Goal: Obtain resource: Obtain resource

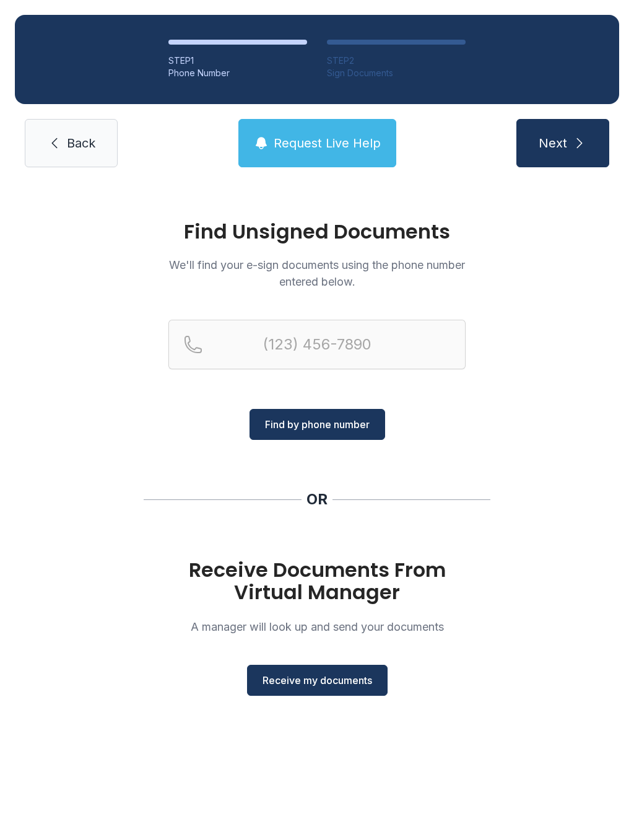
click at [348, 690] on button "Receive my documents" at bounding box center [317, 680] width 141 height 31
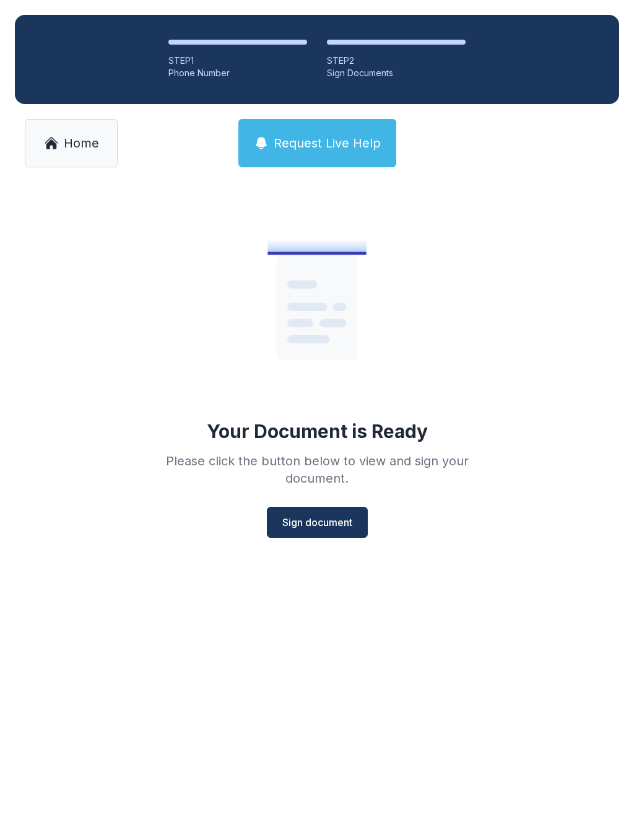
click at [325, 522] on span "Sign document" at bounding box center [318, 522] width 70 height 15
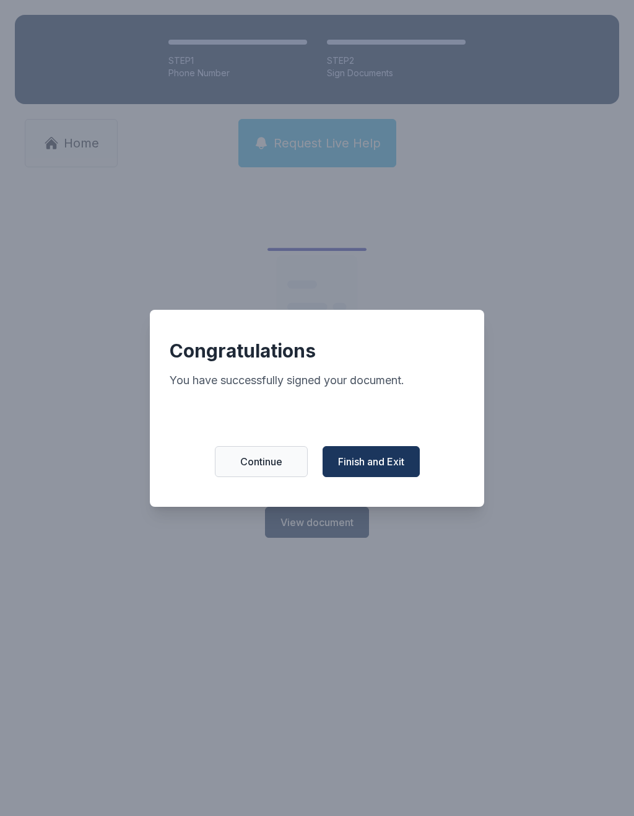
click at [382, 469] on span "Finish and Exit" at bounding box center [371, 461] width 66 height 15
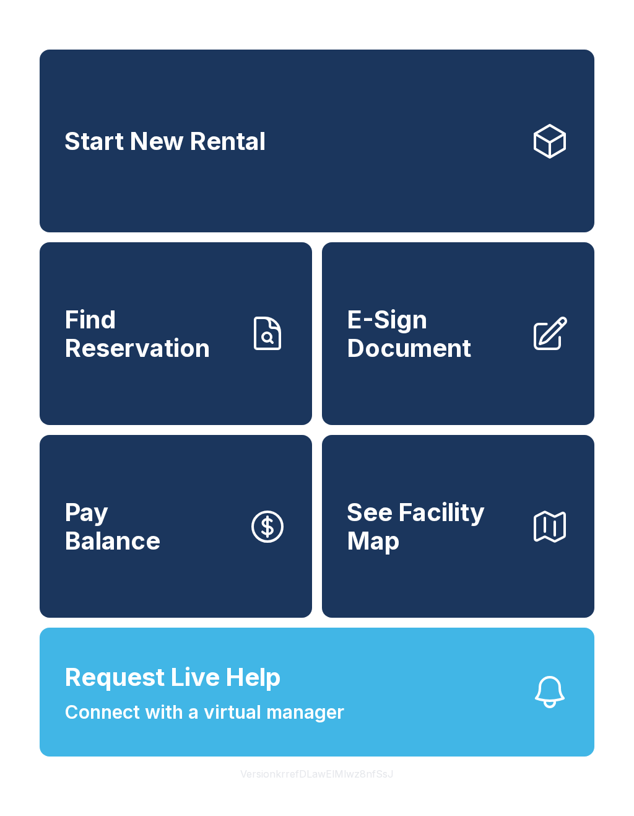
click at [526, 347] on link "E-Sign Document" at bounding box center [458, 333] width 273 height 183
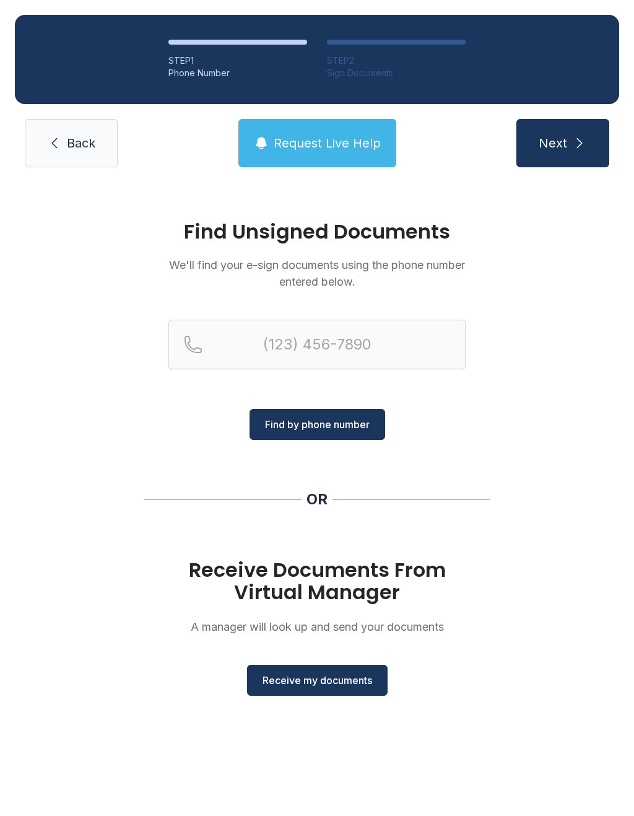
click at [336, 688] on button "Receive my documents" at bounding box center [317, 680] width 141 height 31
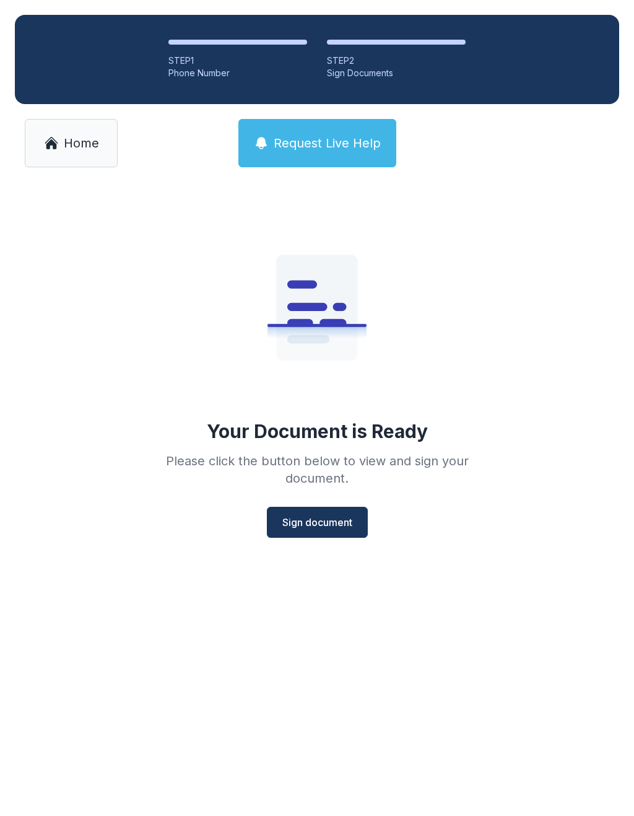
click at [341, 530] on button "Sign document" at bounding box center [317, 522] width 101 height 31
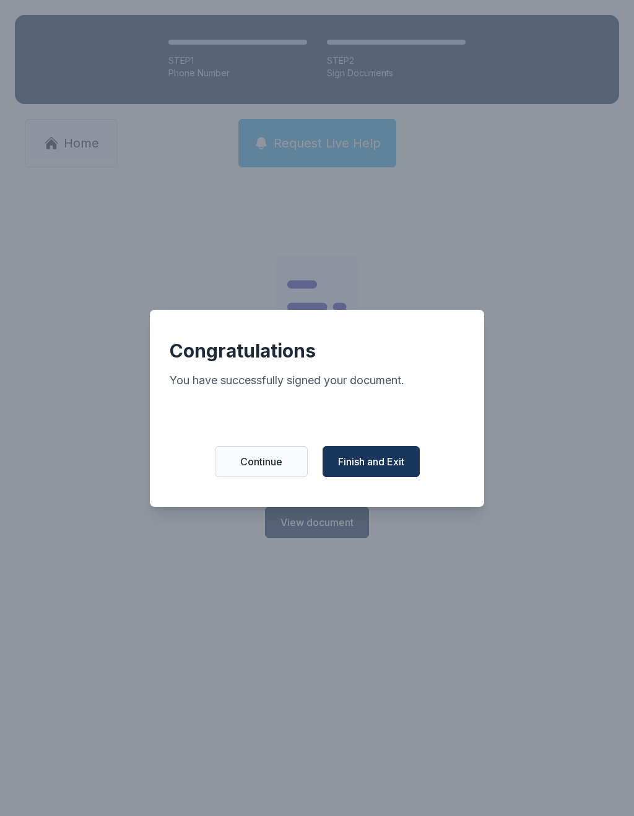
click at [388, 467] on span "Finish and Exit" at bounding box center [371, 461] width 66 height 15
